Goal: Obtain resource: Download file/media

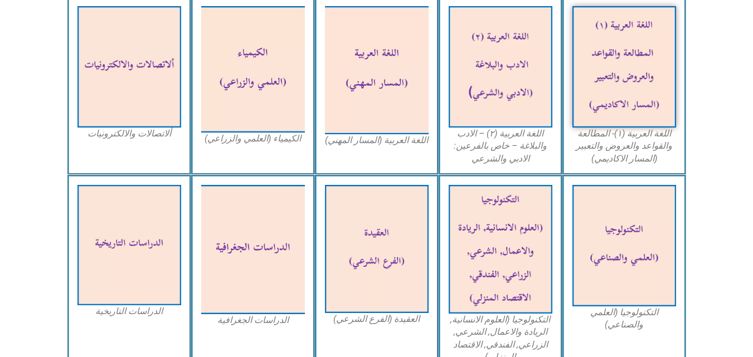
scroll to position [390, 0]
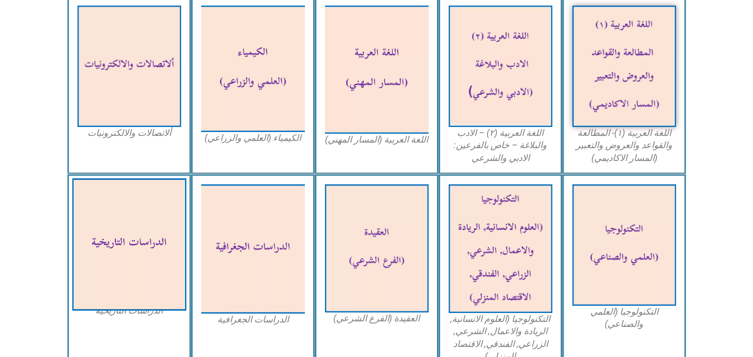
drag, startPoint x: 121, startPoint y: 237, endPoint x: 138, endPoint y: 255, distance: 24.4
click at [138, 255] on img at bounding box center [129, 244] width 114 height 133
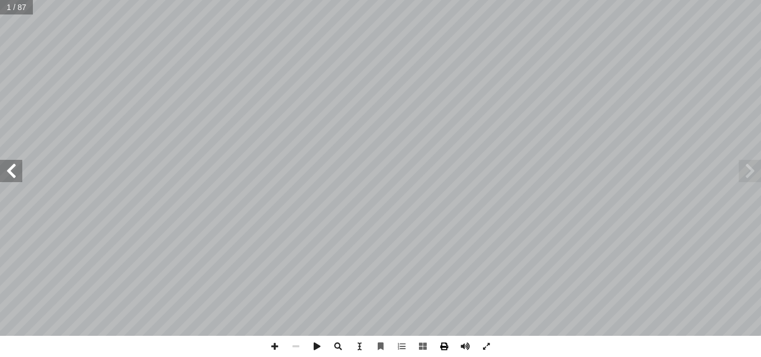
click at [447, 347] on span at bounding box center [444, 346] width 21 height 21
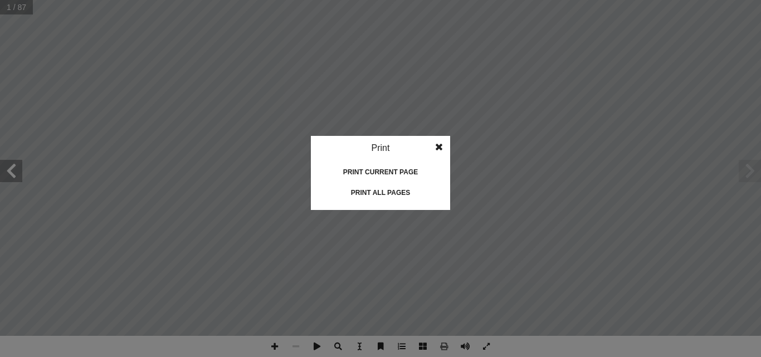
click at [384, 191] on div "Print all pages" at bounding box center [380, 193] width 111 height 18
